Goal: Task Accomplishment & Management: Use online tool/utility

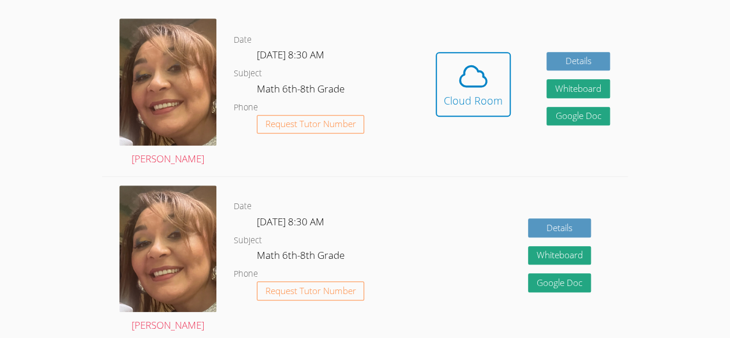
scroll to position [327, 0]
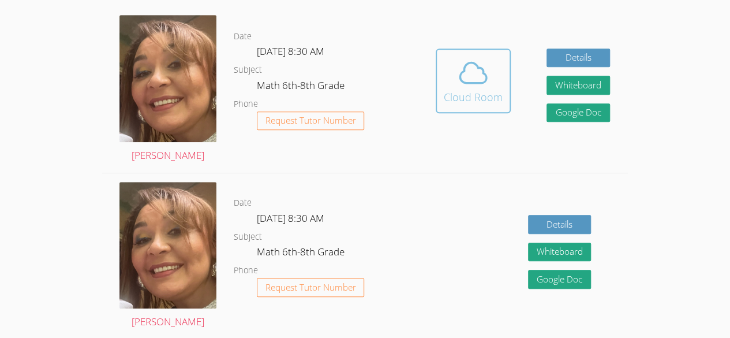
click at [488, 103] on div "Cloud Room" at bounding box center [473, 97] width 59 height 16
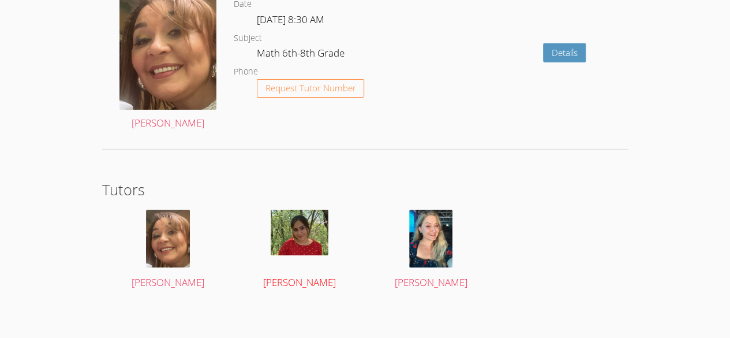
scroll to position [1837, 0]
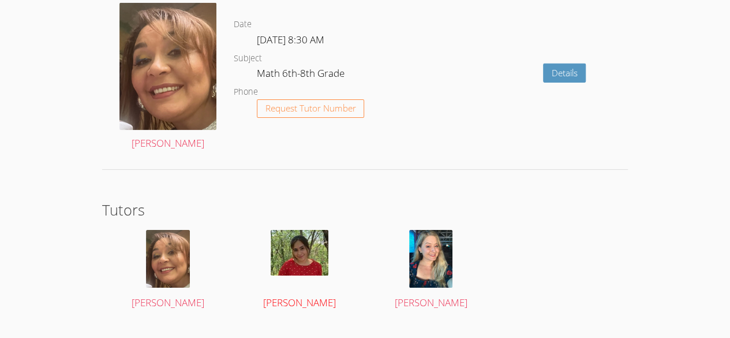
click at [298, 255] on img at bounding box center [300, 253] width 58 height 46
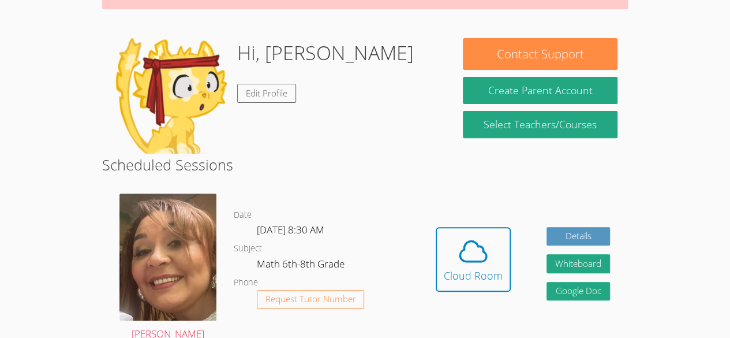
scroll to position [93, 0]
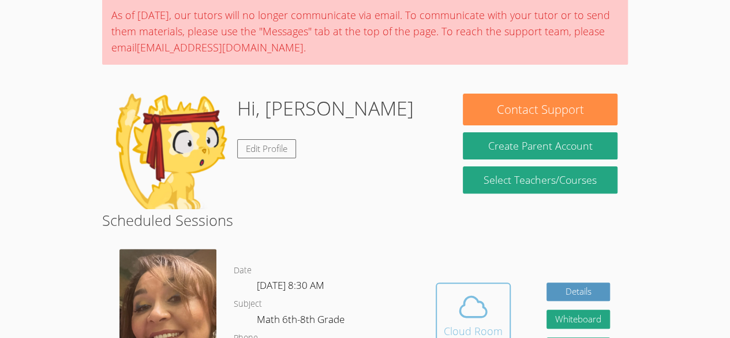
click at [477, 299] on icon at bounding box center [473, 306] width 27 height 20
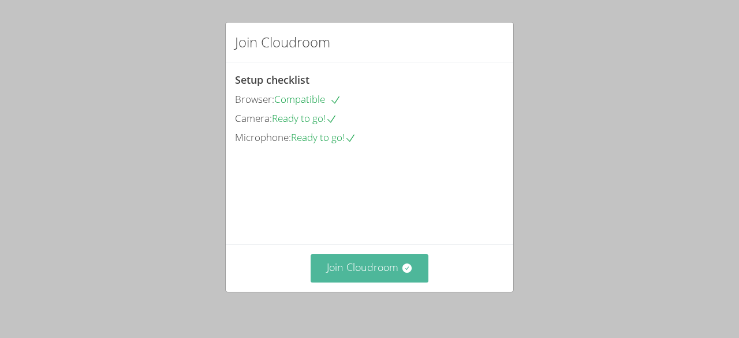
click at [368, 257] on button "Join Cloudroom" at bounding box center [369, 268] width 118 height 28
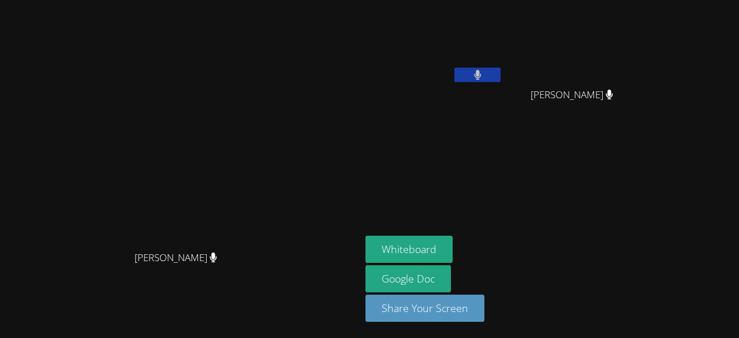
click at [466, 152] on aside "Kender Miranda Temaj Brayan Juan Mendez Brayan Juan Mendez Whiteboard Google Do…" at bounding box center [505, 169] width 288 height 338
click at [649, 210] on aside "Kender Miranda Temaj Brayan Juan Mendez Brayan Juan Mendez Whiteboard Google Do…" at bounding box center [505, 169] width 288 height 338
click at [649, 209] on aside "Kender Miranda Temaj Brayan Juan Mendez Brayan Juan Mendez Whiteboard Google Do…" at bounding box center [505, 169] width 288 height 338
click at [649, 210] on aside "Kender Miranda Temaj Brayan Juan Mendez Brayan Juan Mendez Whiteboard Google Do…" at bounding box center [505, 169] width 288 height 338
click at [644, 96] on div "Brayan Juan Mendez" at bounding box center [575, 105] width 137 height 46
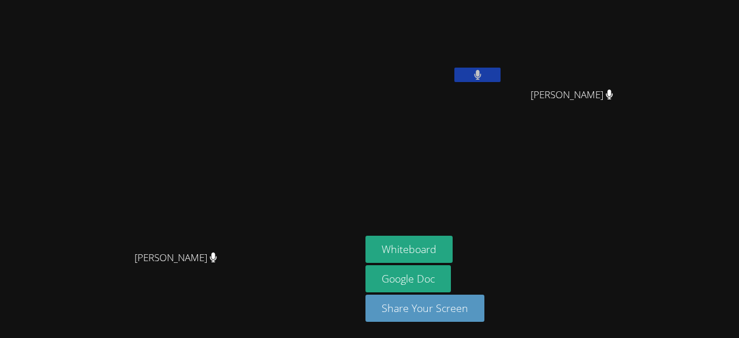
click at [612, 96] on icon at bounding box center [608, 94] width 7 height 10
click at [613, 98] on icon at bounding box center [609, 94] width 8 height 10
click at [644, 106] on div "[PERSON_NAME]" at bounding box center [575, 105] width 137 height 46
click at [644, 104] on div "[PERSON_NAME]" at bounding box center [575, 105] width 137 height 46
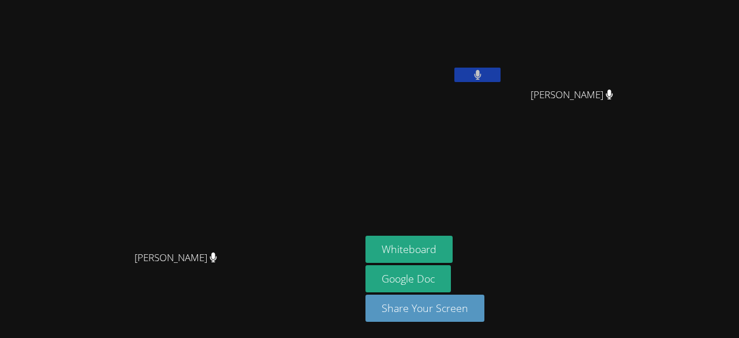
click at [644, 105] on div "[PERSON_NAME]" at bounding box center [575, 105] width 137 height 46
click at [452, 250] on button "Whiteboard" at bounding box center [408, 248] width 87 height 27
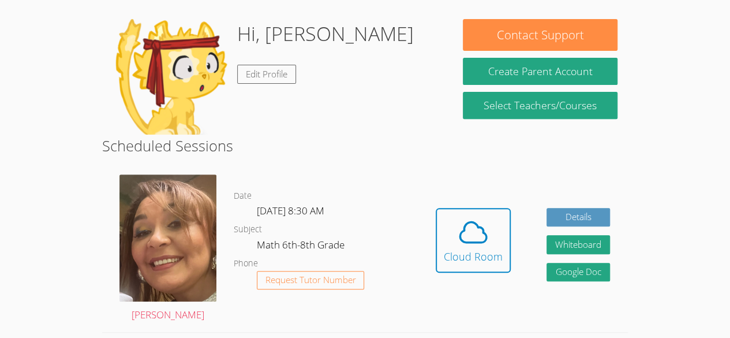
scroll to position [168, 0]
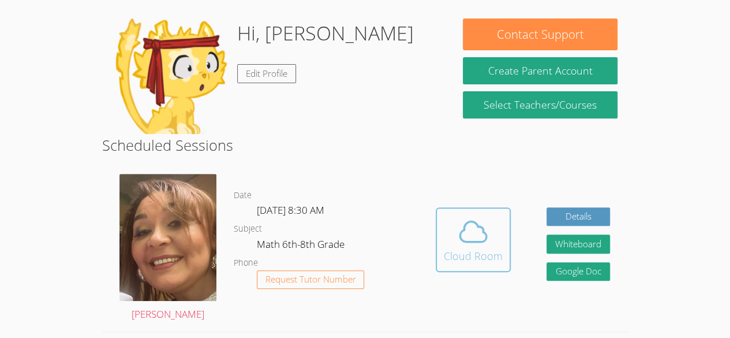
click at [464, 241] on icon at bounding box center [473, 231] width 27 height 20
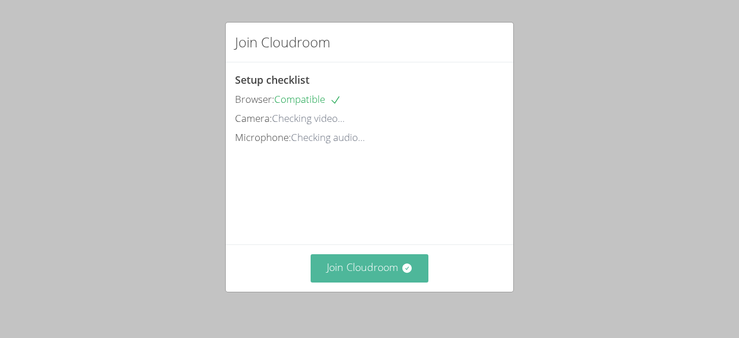
click at [351, 262] on button "Join Cloudroom" at bounding box center [369, 268] width 118 height 28
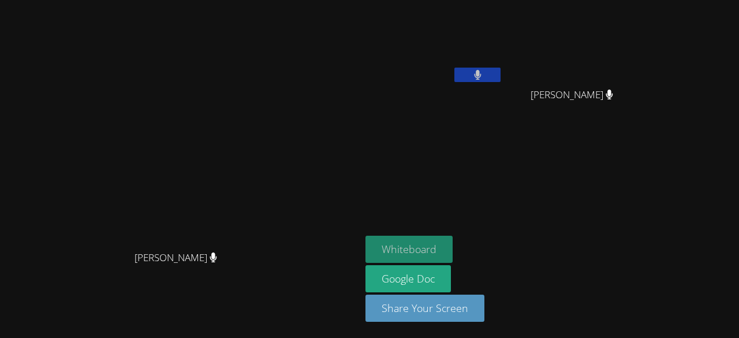
click at [452, 246] on button "Whiteboard" at bounding box center [408, 248] width 87 height 27
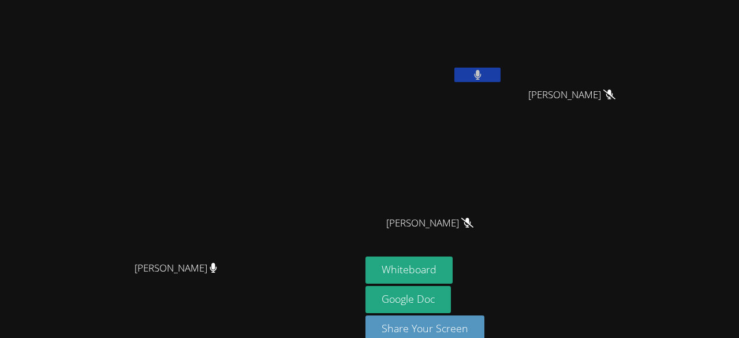
click at [481, 70] on icon at bounding box center [478, 75] width 8 height 10
click at [500, 72] on button at bounding box center [477, 75] width 46 height 14
click at [500, 77] on button at bounding box center [477, 75] width 46 height 14
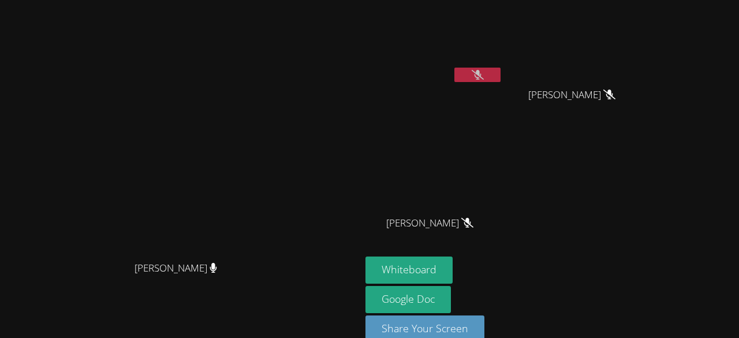
click at [500, 77] on button at bounding box center [477, 75] width 46 height 14
click at [500, 71] on button at bounding box center [477, 75] width 46 height 14
click at [483, 76] on icon at bounding box center [477, 75] width 12 height 10
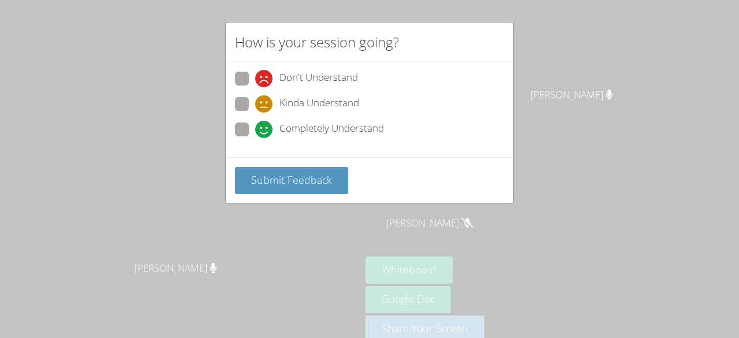
click at [255, 138] on span at bounding box center [255, 138] width 0 height 0
click at [255, 128] on input "Completely Understand" at bounding box center [260, 127] width 10 height 10
radio input "true"
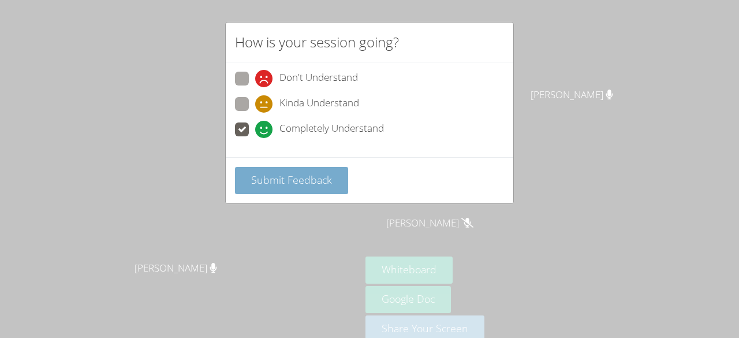
click at [311, 175] on span "Submit Feedback" at bounding box center [291, 180] width 81 height 14
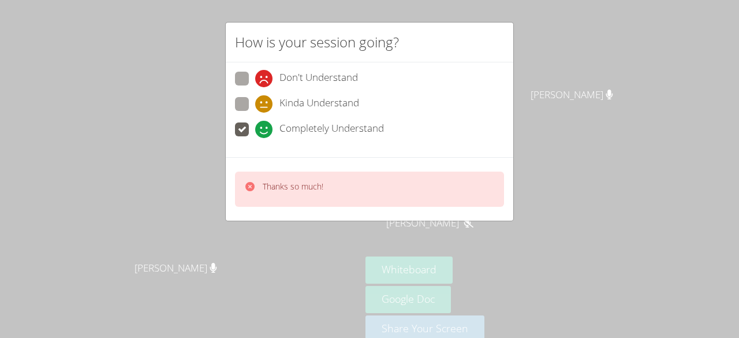
click at [242, 188] on div "Thanks so much!" at bounding box center [369, 188] width 269 height 35
click at [251, 187] on icon at bounding box center [249, 186] width 9 height 9
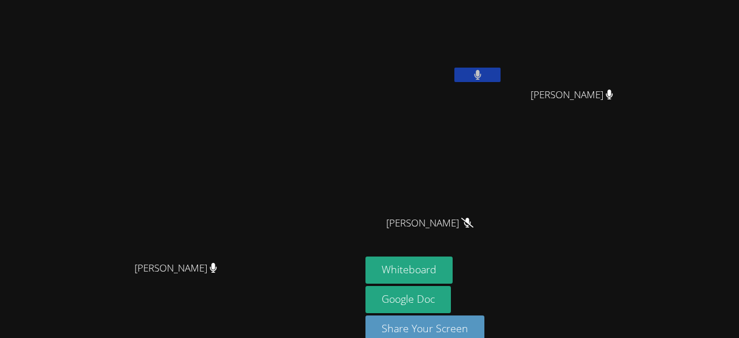
click at [253, 189] on video at bounding box center [180, 156] width 173 height 198
click at [500, 74] on button at bounding box center [477, 75] width 46 height 14
click at [460, 198] on video at bounding box center [433, 171] width 137 height 77
click at [500, 68] on button at bounding box center [477, 75] width 46 height 14
click at [500, 79] on button at bounding box center [477, 75] width 46 height 14
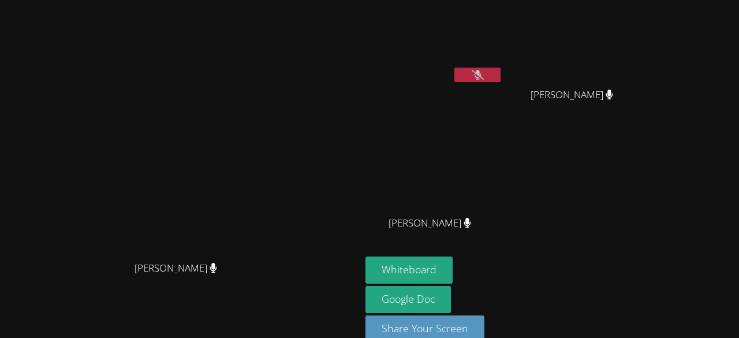
click at [500, 76] on button at bounding box center [477, 75] width 46 height 14
